Goal: Transaction & Acquisition: Purchase product/service

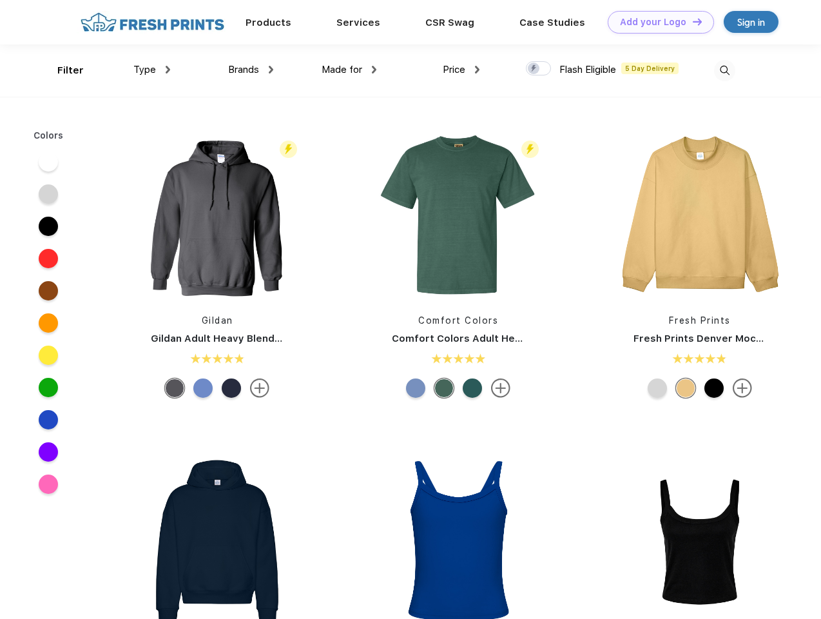
click at [656, 22] on link "Add your Logo Design Tool" at bounding box center [661, 22] width 106 height 23
click at [0, 0] on div "Design Tool" at bounding box center [0, 0] width 0 height 0
click at [692, 21] on link "Add your Logo Design Tool" at bounding box center [661, 22] width 106 height 23
click at [62, 70] on div "Filter" at bounding box center [70, 70] width 26 height 15
click at [152, 70] on span "Type" at bounding box center [144, 70] width 23 height 12
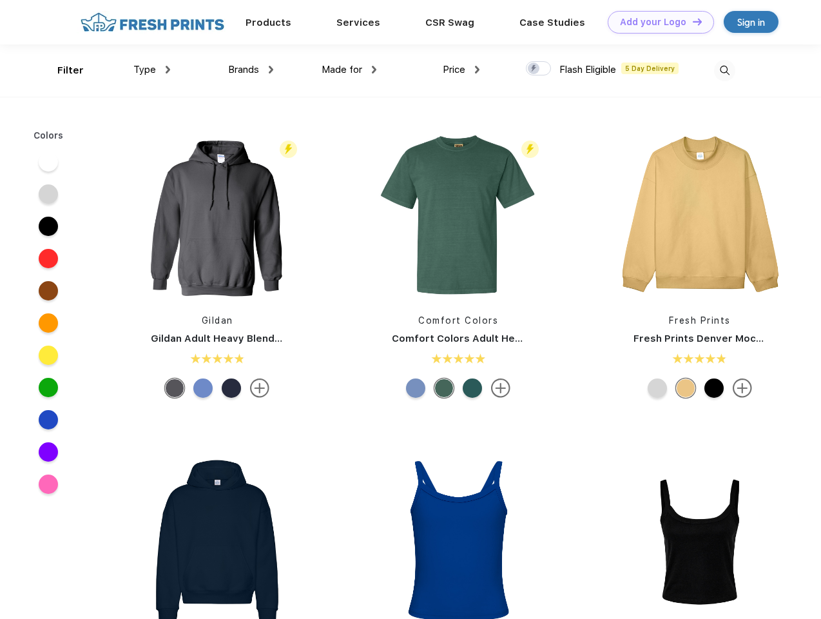
click at [251, 70] on span "Brands" at bounding box center [243, 70] width 31 height 12
click at [349, 70] on span "Made for" at bounding box center [342, 70] width 41 height 12
click at [461, 70] on span "Price" at bounding box center [454, 70] width 23 height 12
click at [539, 69] on div at bounding box center [538, 68] width 25 height 14
click at [534, 69] on input "checkbox" at bounding box center [530, 65] width 8 height 8
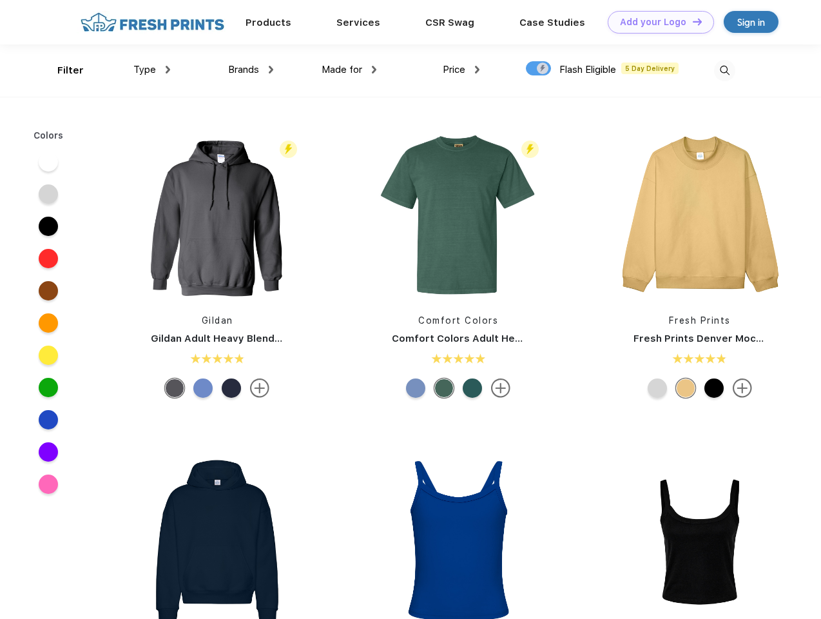
click at [724, 70] on img at bounding box center [724, 70] width 21 height 21
